Goal: Check status: Check status

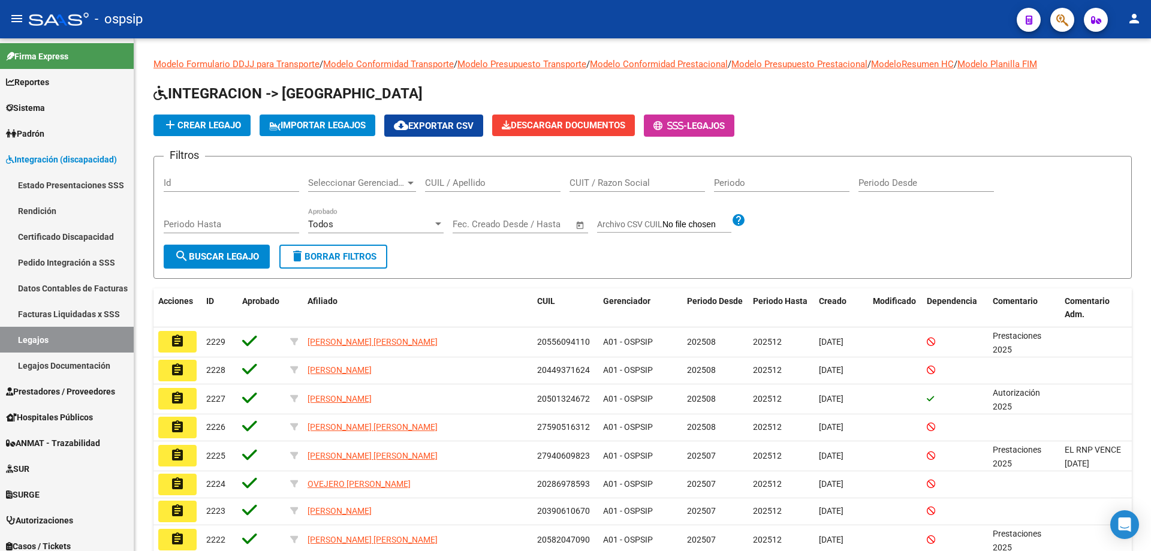
scroll to position [85, 0]
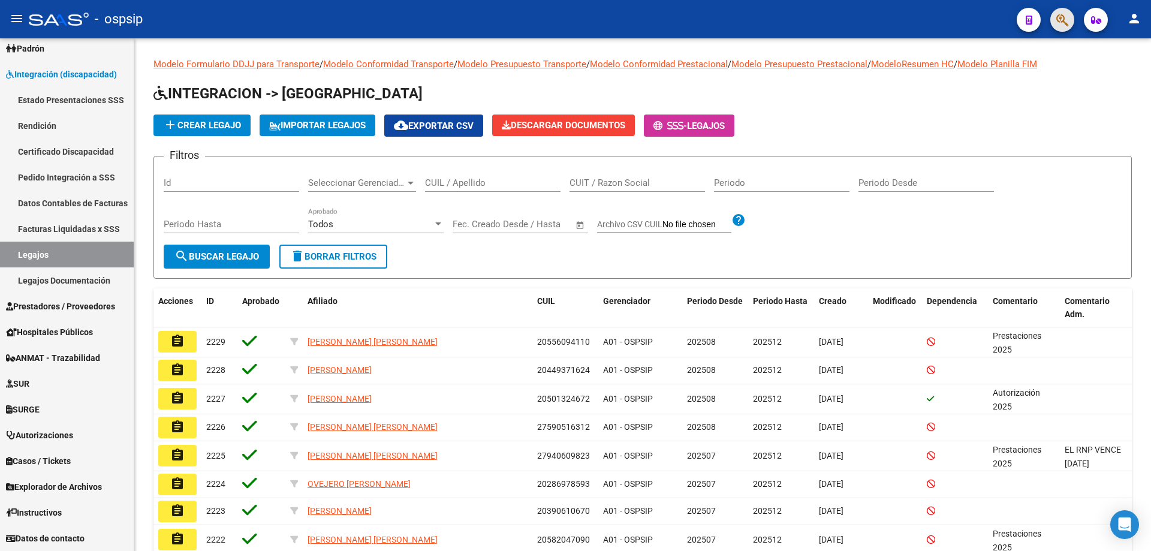
click at [1055, 26] on button "button" at bounding box center [1063, 20] width 24 height 24
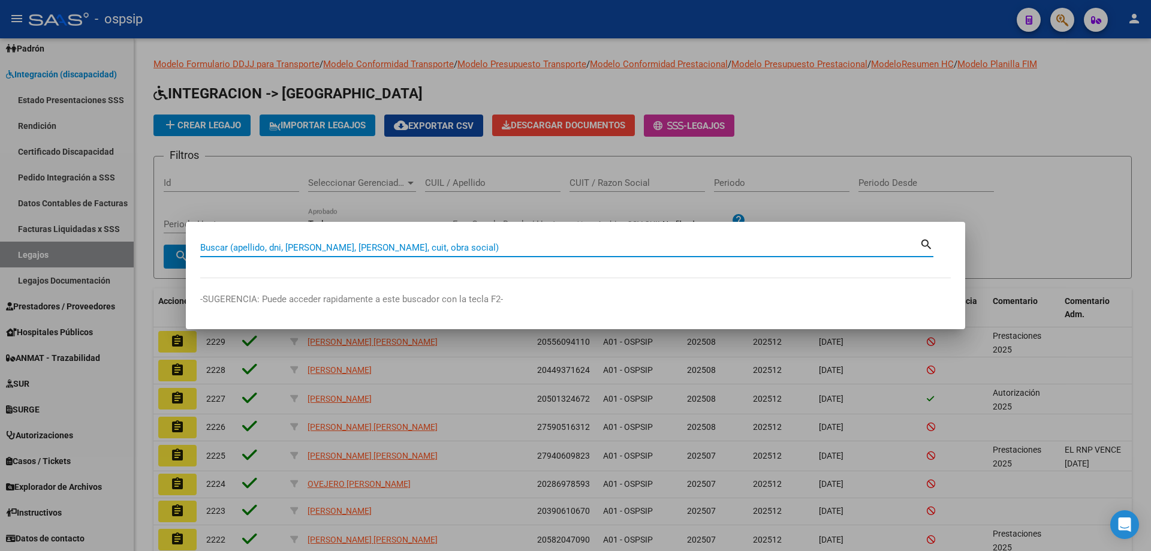
click at [402, 249] on input "Buscar (apellido, dni, [PERSON_NAME], [PERSON_NAME], cuit, obra social)" at bounding box center [560, 247] width 720 height 11
type input "24454802795"
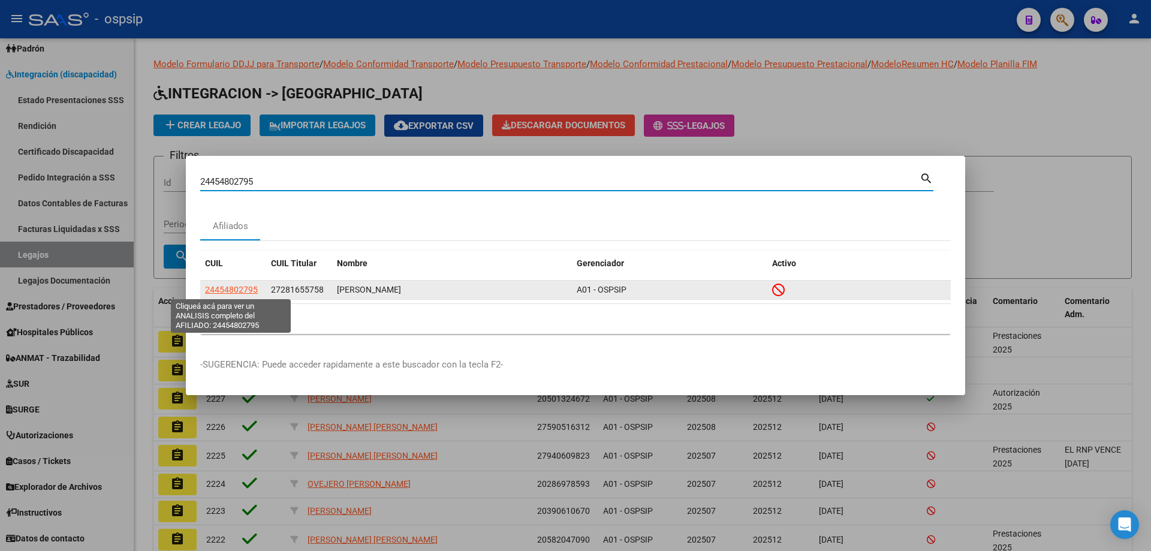
click at [225, 290] on span "24454802795" at bounding box center [231, 290] width 53 height 10
type textarea "24454802795"
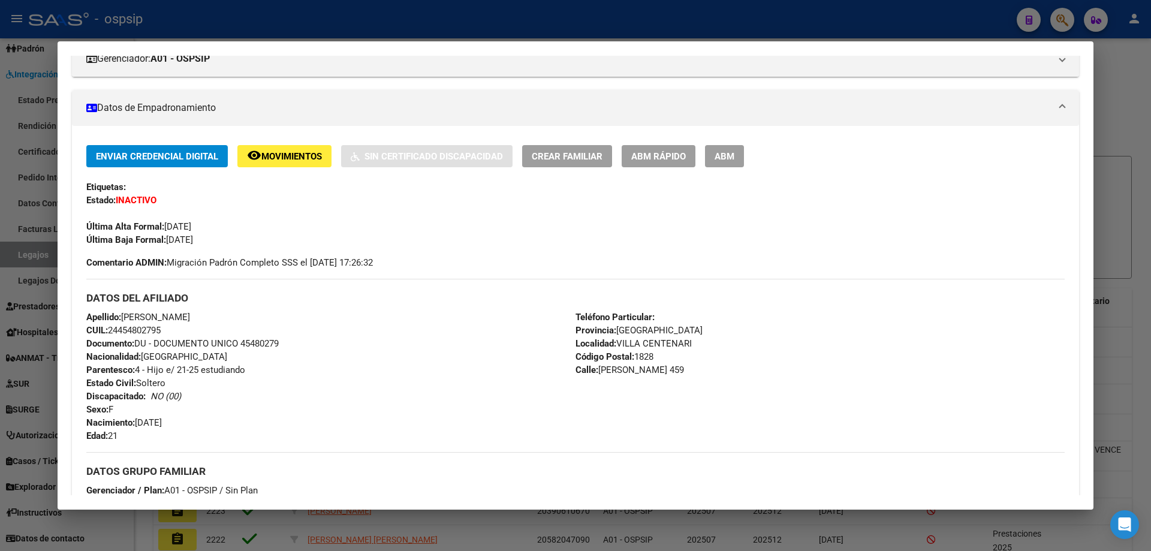
scroll to position [14, 0]
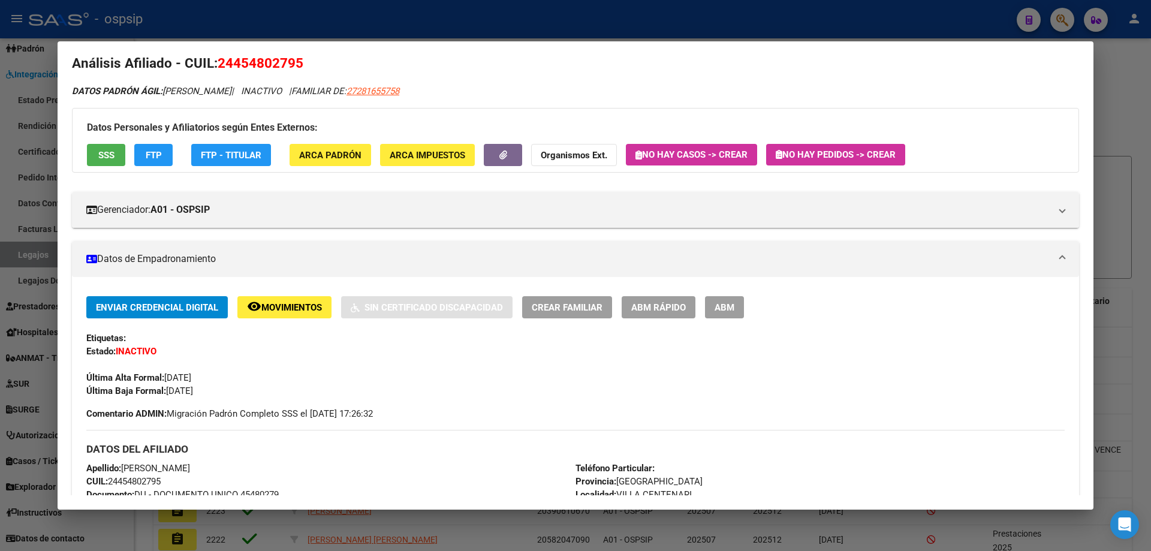
click at [215, 18] on div at bounding box center [575, 275] width 1151 height 551
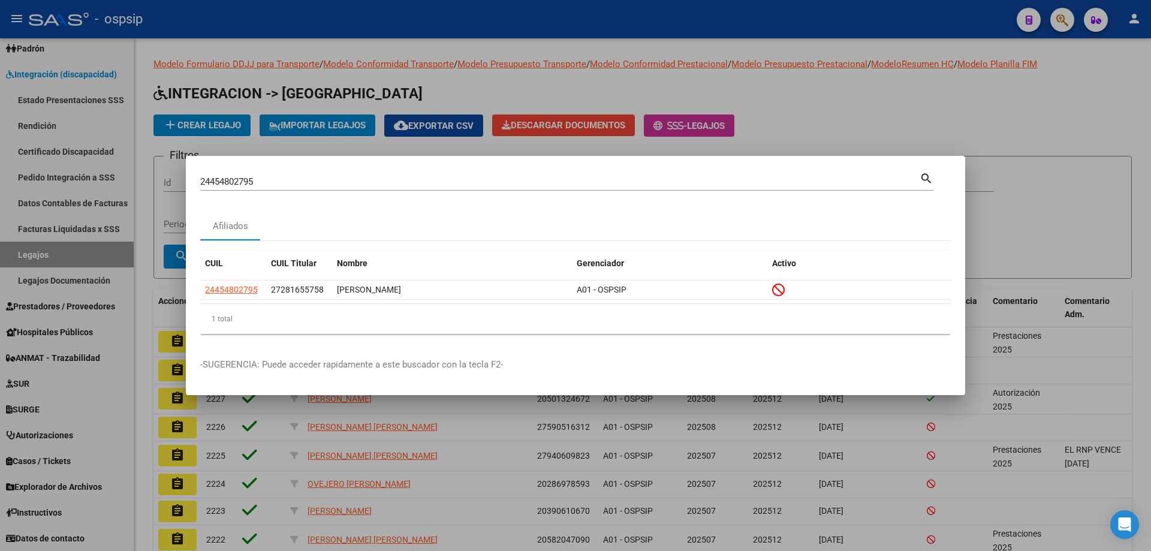
click at [366, 22] on div at bounding box center [575, 275] width 1151 height 551
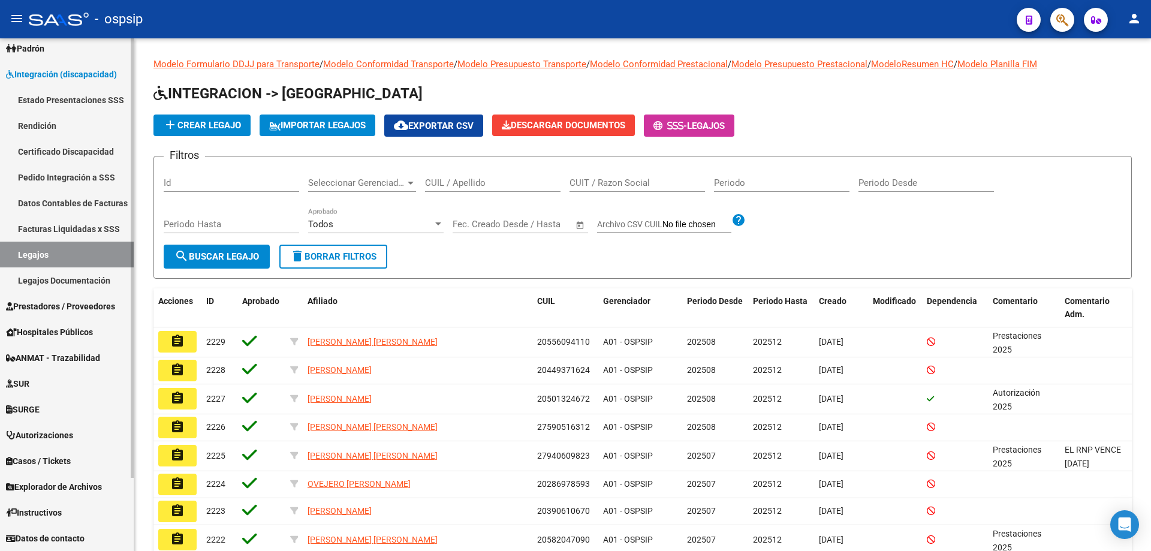
click at [65, 306] on span "Prestadores / Proveedores" at bounding box center [60, 306] width 109 height 13
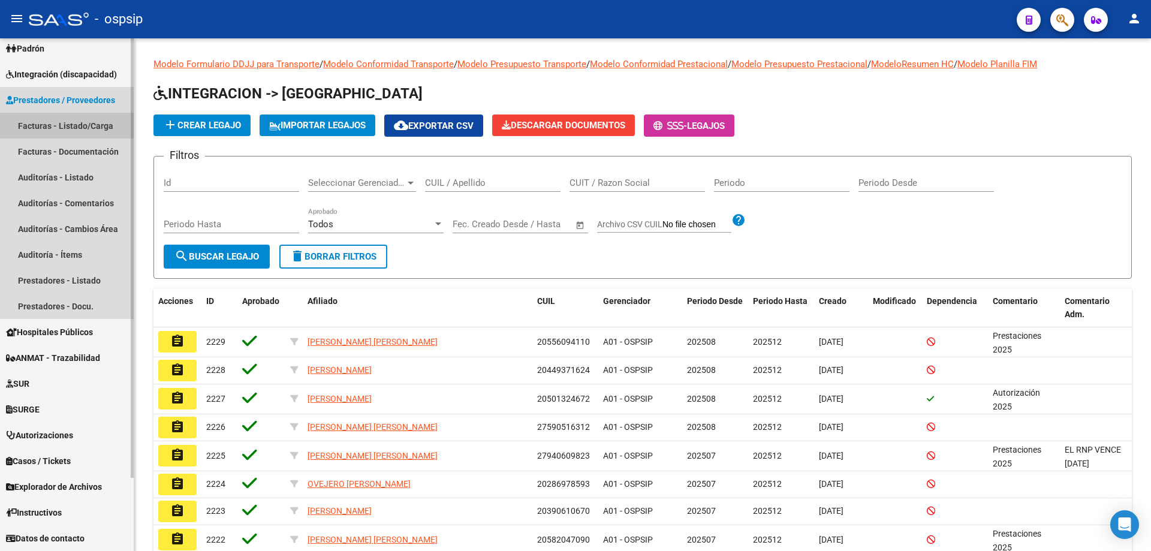
click at [61, 125] on link "Facturas - Listado/Carga" at bounding box center [67, 126] width 134 height 26
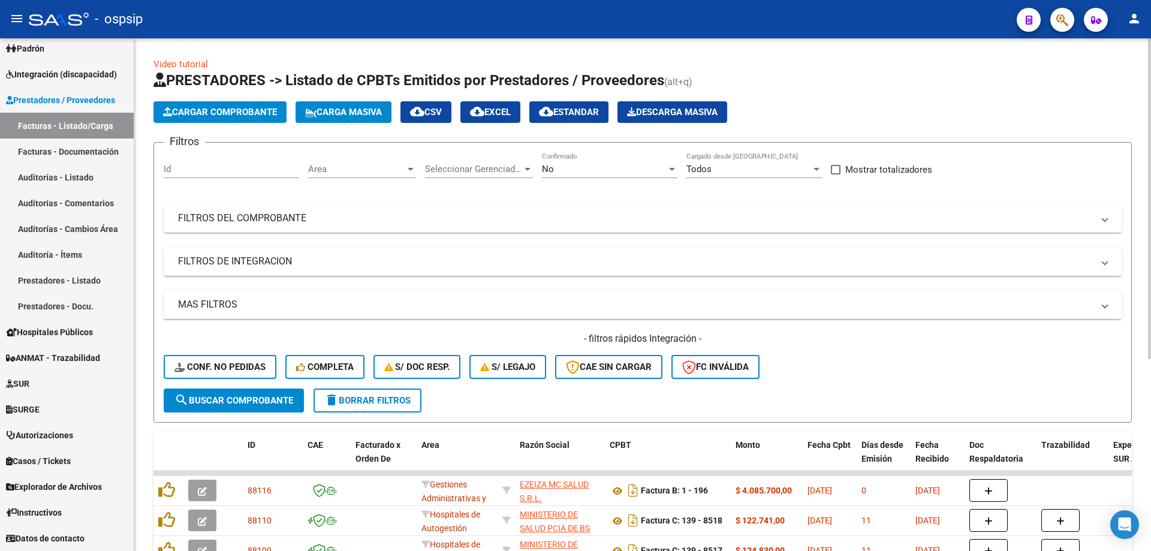
click at [558, 160] on div "No Confirmado" at bounding box center [610, 165] width 136 height 26
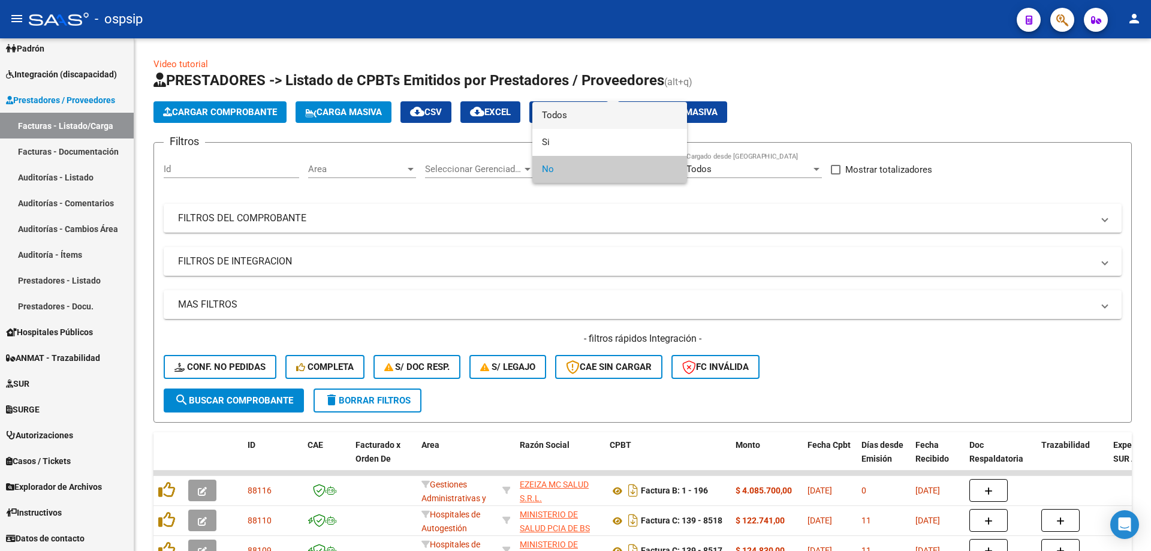
click at [545, 115] on span "Todos" at bounding box center [610, 115] width 136 height 27
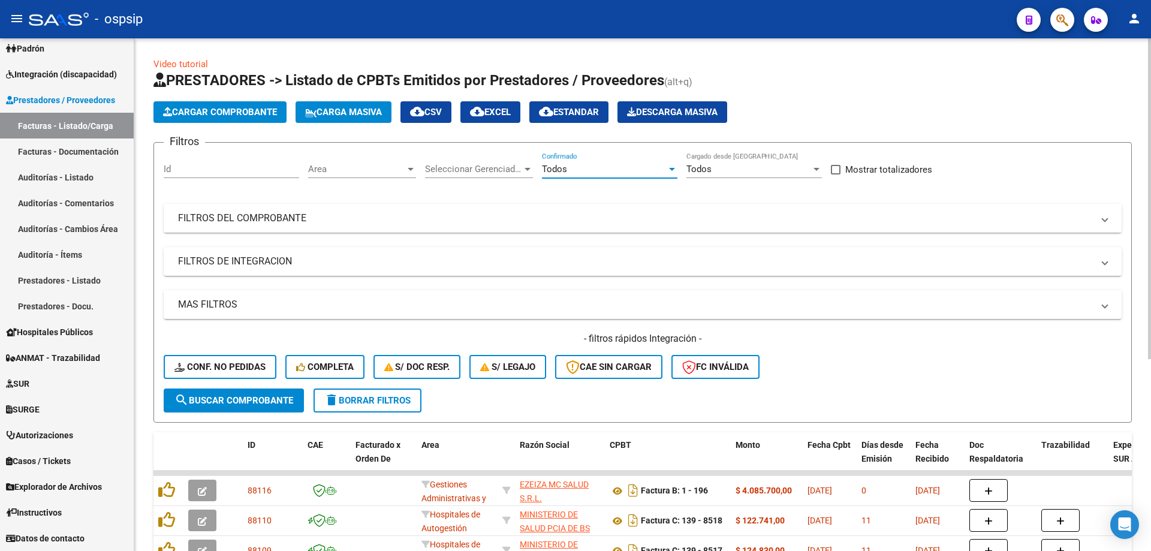
click at [358, 208] on mat-expansion-panel-header "FILTROS DEL COMPROBANTE" at bounding box center [643, 218] width 958 height 29
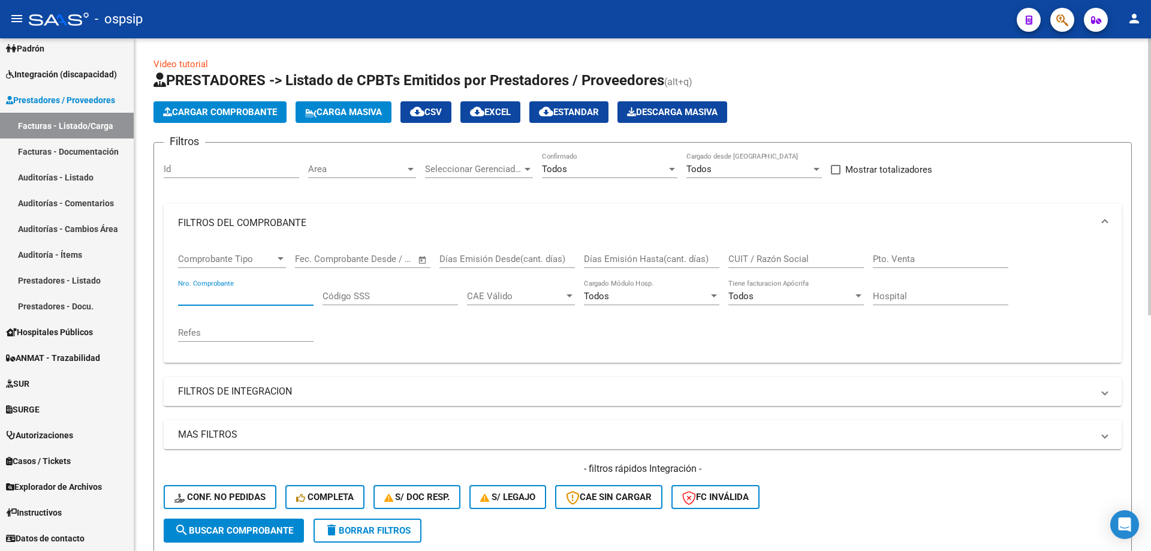
click at [212, 291] on input "Nro. Comprobante" at bounding box center [246, 296] width 136 height 11
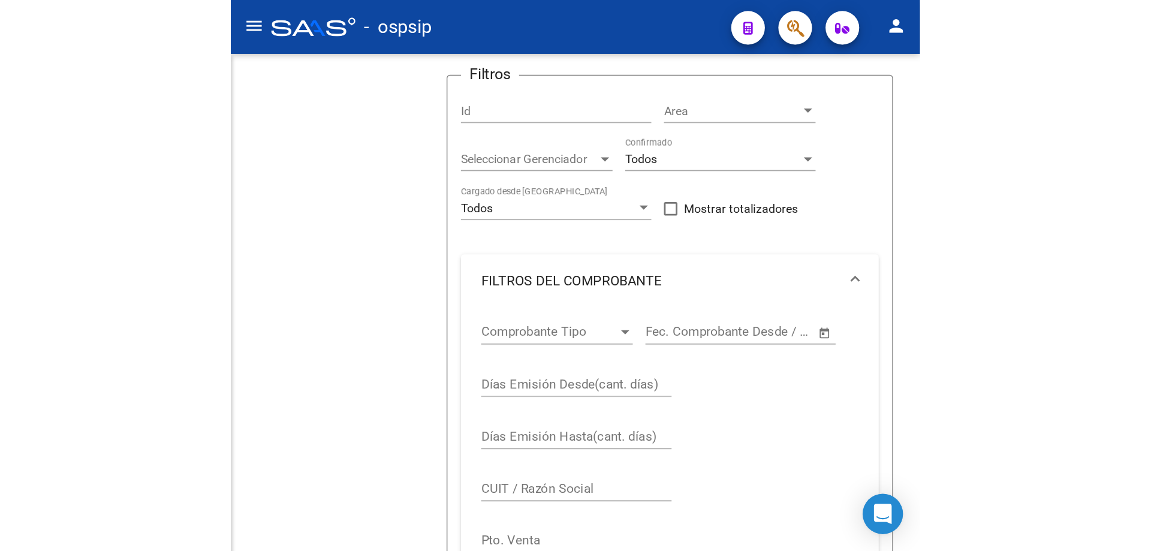
scroll to position [89, 0]
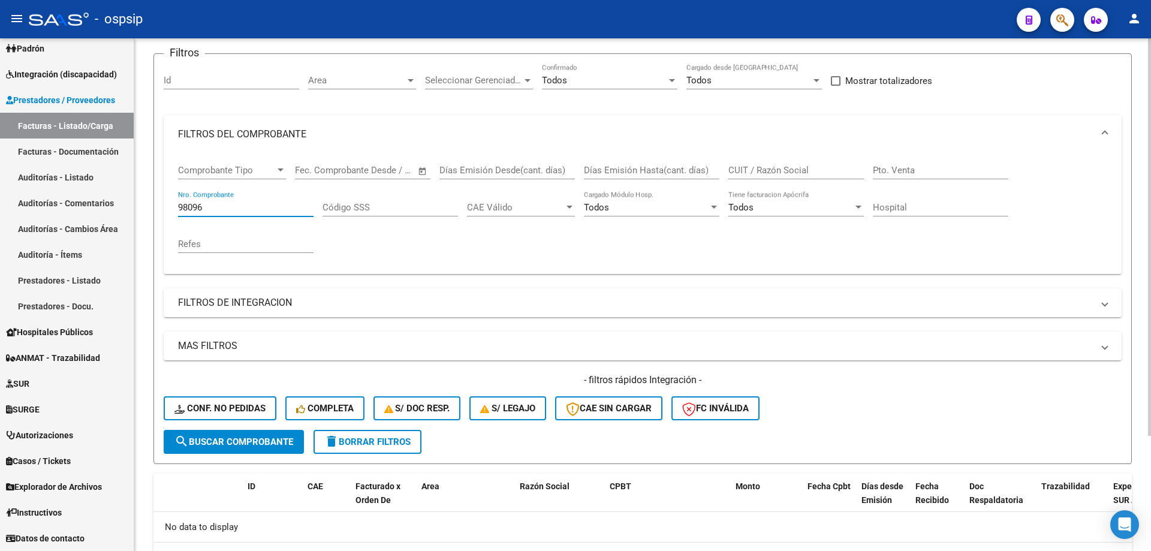
drag, startPoint x: 190, startPoint y: 204, endPoint x: 218, endPoint y: 225, distance: 34.3
click at [190, 205] on input "98096" at bounding box center [246, 207] width 136 height 11
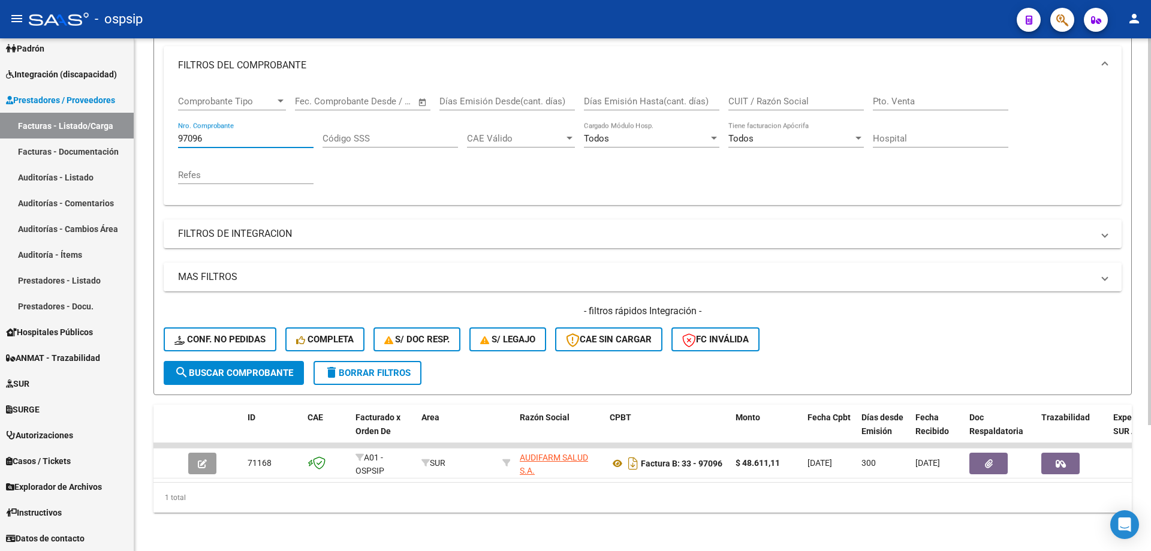
scroll to position [167, 0]
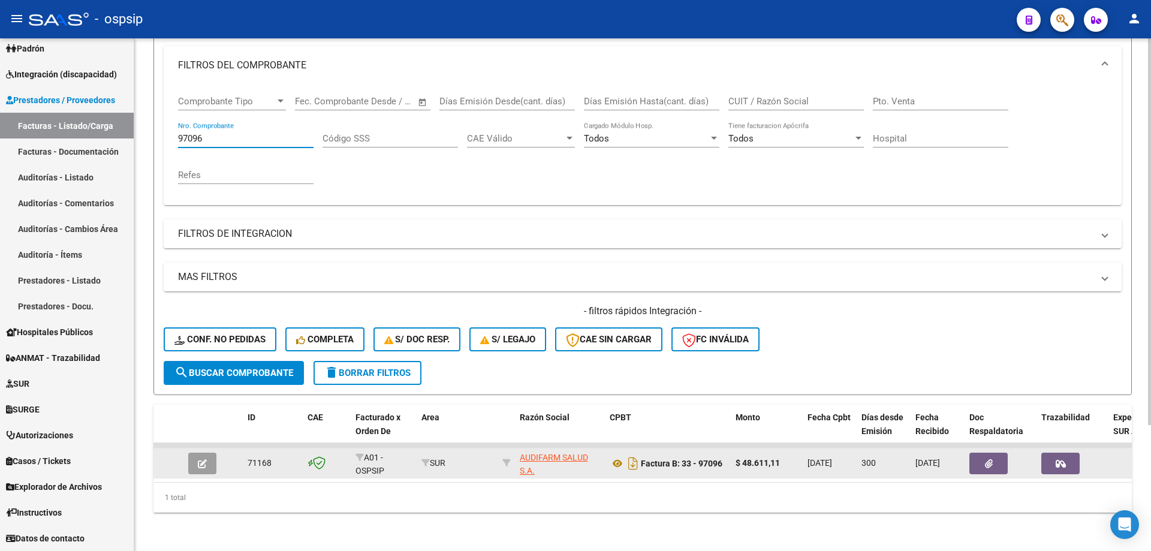
type input "97096"
click at [203, 453] on button "button" at bounding box center [202, 464] width 28 height 22
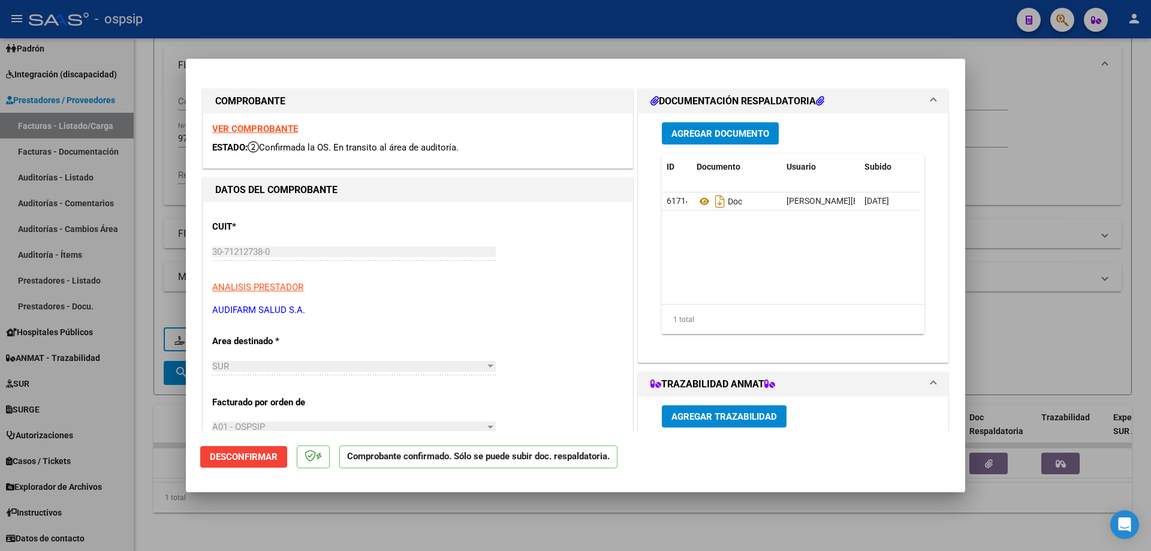
click at [237, 123] on div "VER COMPROBANTE ESTADO: Confirmada la OS. En transito al área de auditoría." at bounding box center [417, 140] width 429 height 55
click at [236, 130] on strong "VER COMPROBANTE" at bounding box center [255, 129] width 86 height 11
click at [141, 271] on div at bounding box center [575, 275] width 1151 height 551
type input "$ 0,00"
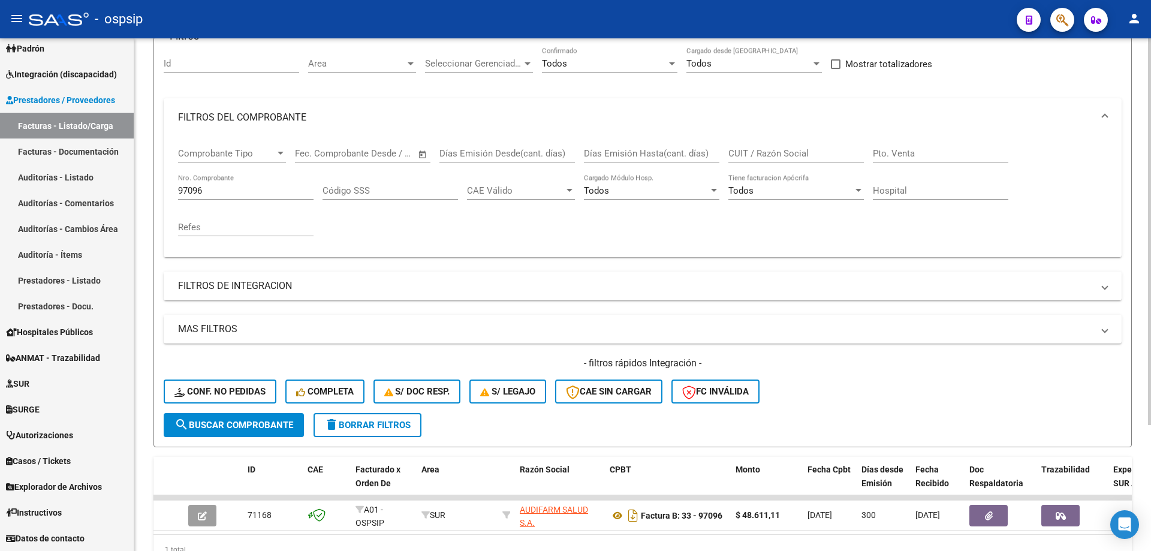
scroll to position [0, 0]
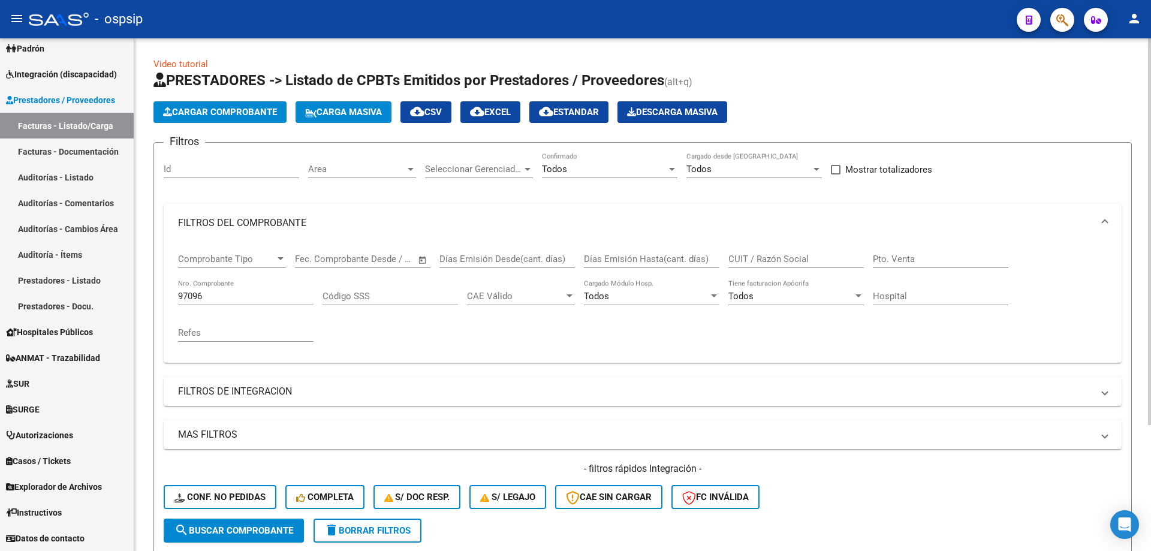
click at [185, 291] on input "97096" at bounding box center [246, 296] width 136 height 11
